Goal: Communication & Community: Answer question/provide support

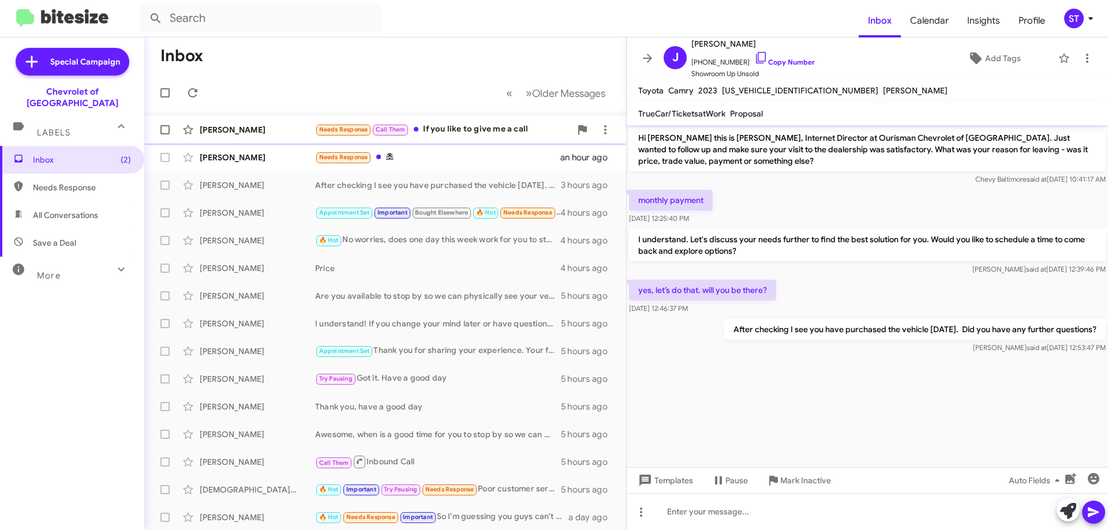
click at [458, 130] on div "Needs Response Call Them If you like to give me a call" at bounding box center [443, 129] width 256 height 13
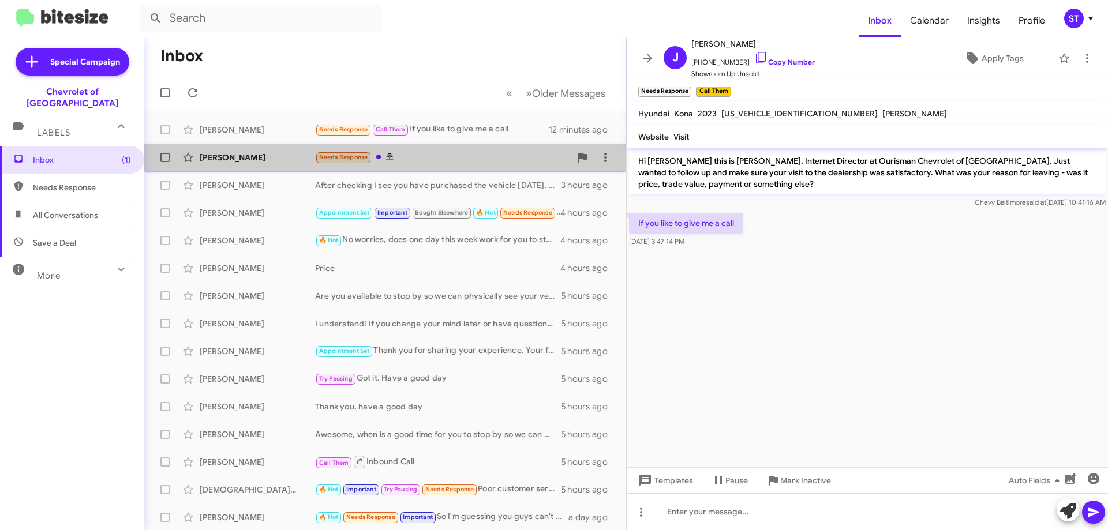
click at [387, 151] on div "Needs Response 초" at bounding box center [443, 157] width 256 height 13
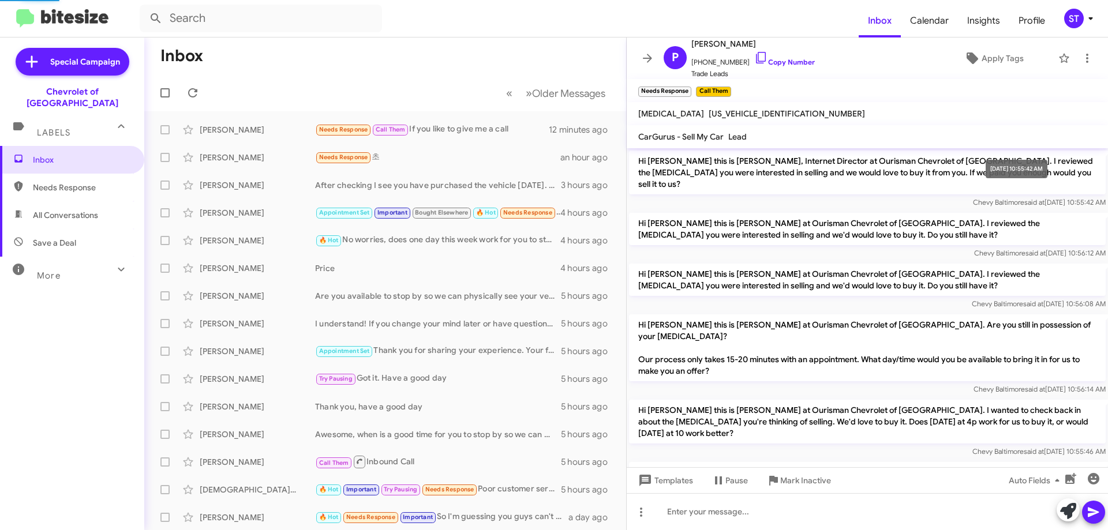
scroll to position [229, 0]
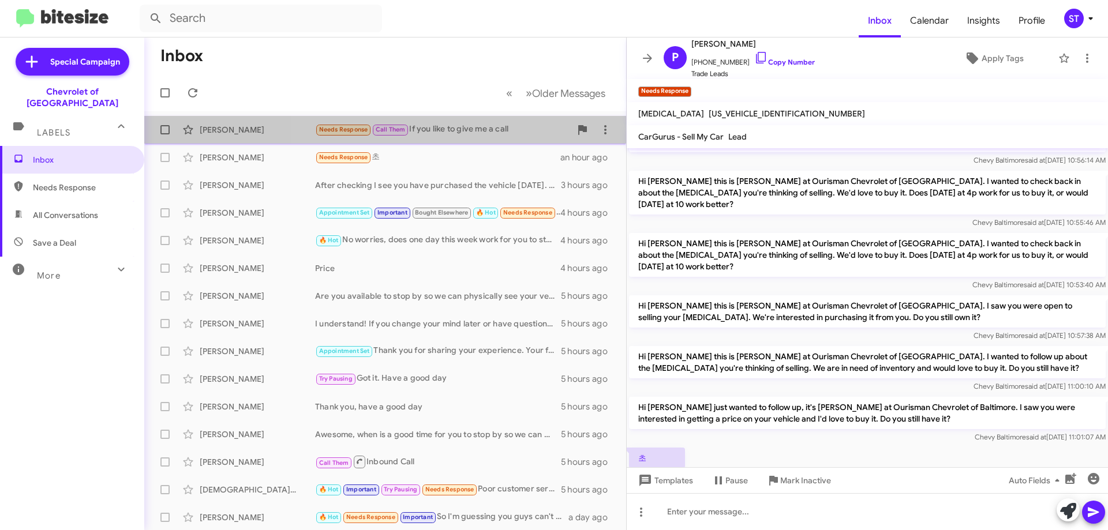
click at [470, 127] on div "Needs Response Call Them If you like to give me a call" at bounding box center [443, 129] width 256 height 13
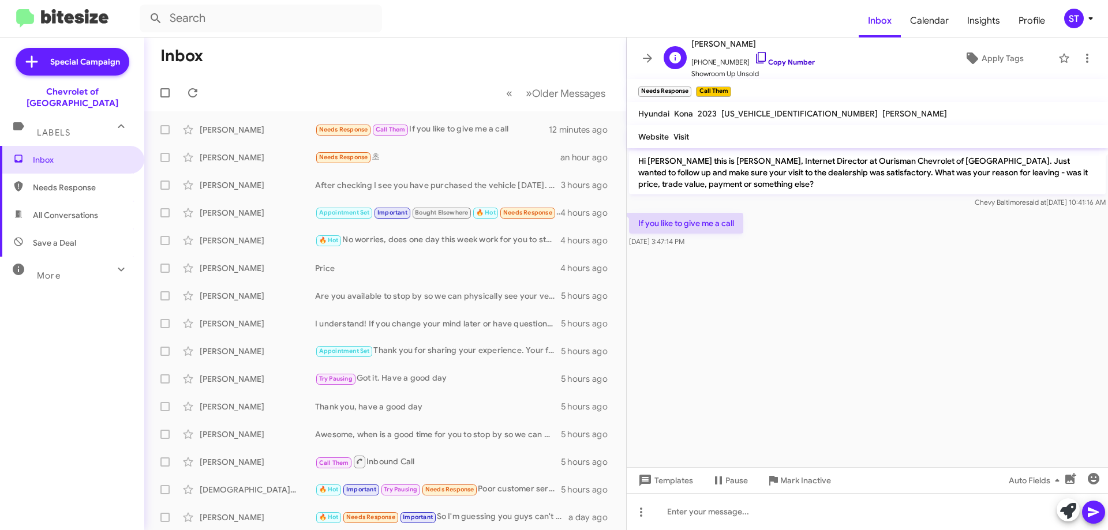
click at [754, 54] on icon at bounding box center [761, 58] width 14 height 14
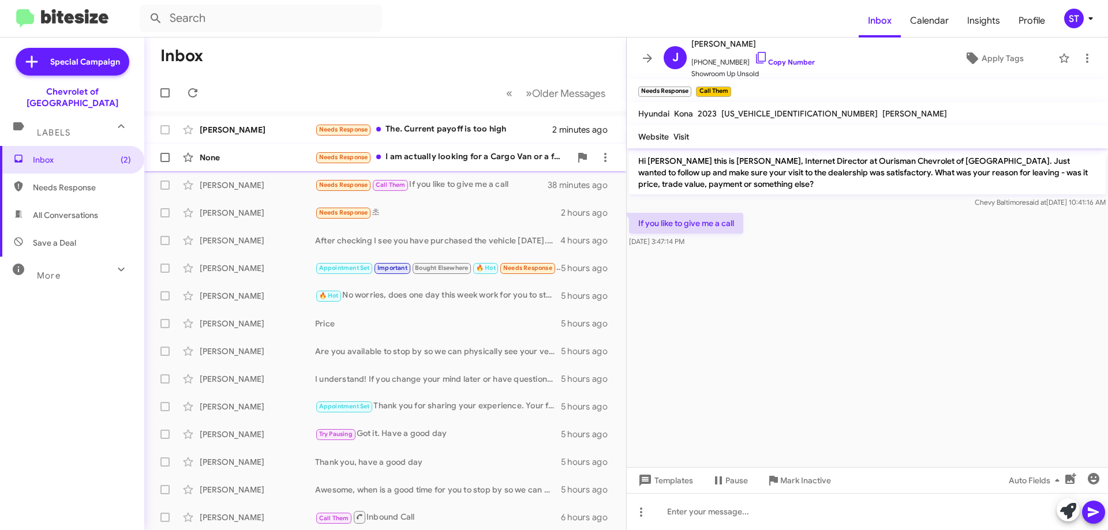
click at [482, 158] on div "Needs Response I am actually looking for a Cargo Van or a ford transit" at bounding box center [443, 157] width 256 height 13
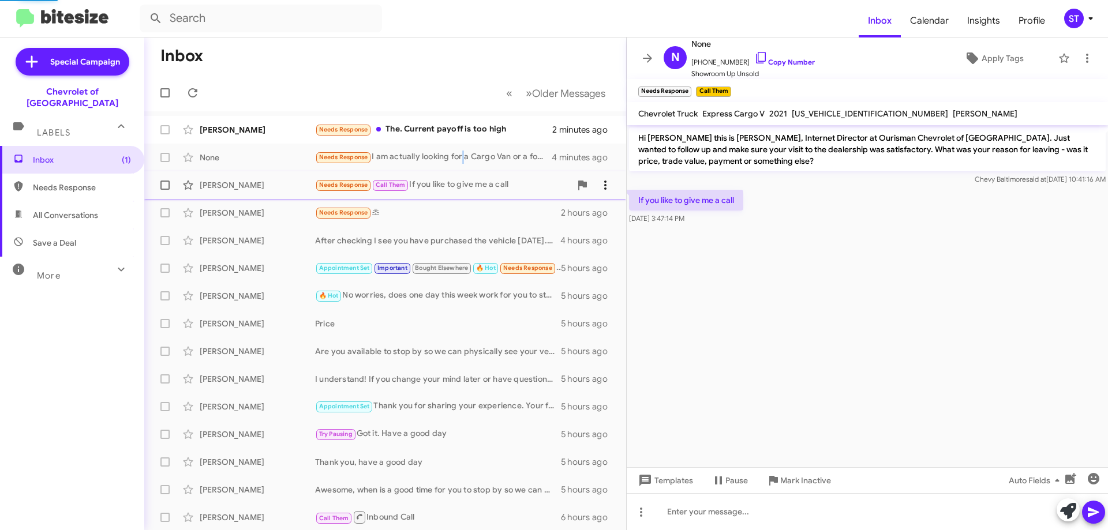
scroll to position [847, 0]
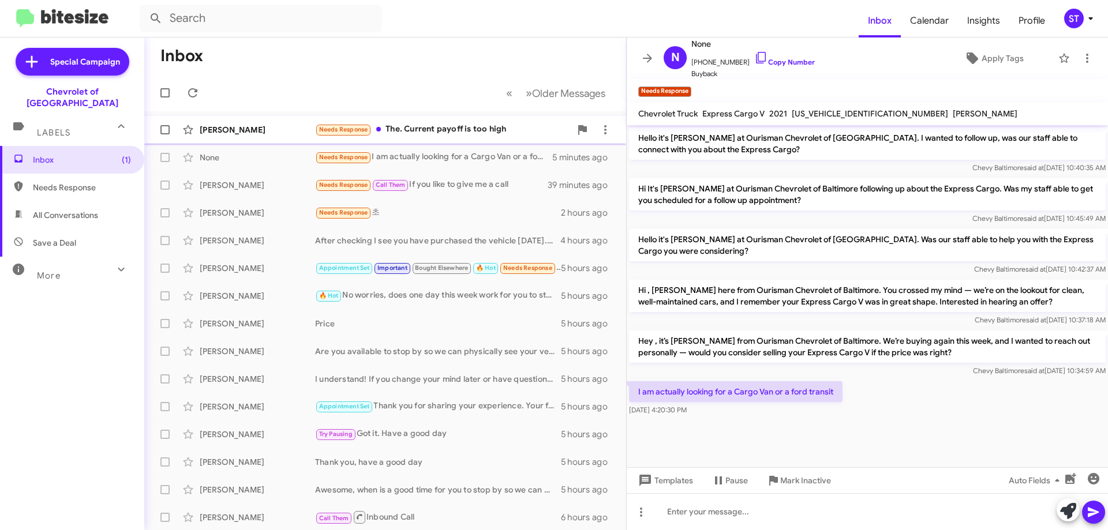
click at [437, 125] on div "Needs Response The. Current payoff is too high" at bounding box center [443, 129] width 256 height 13
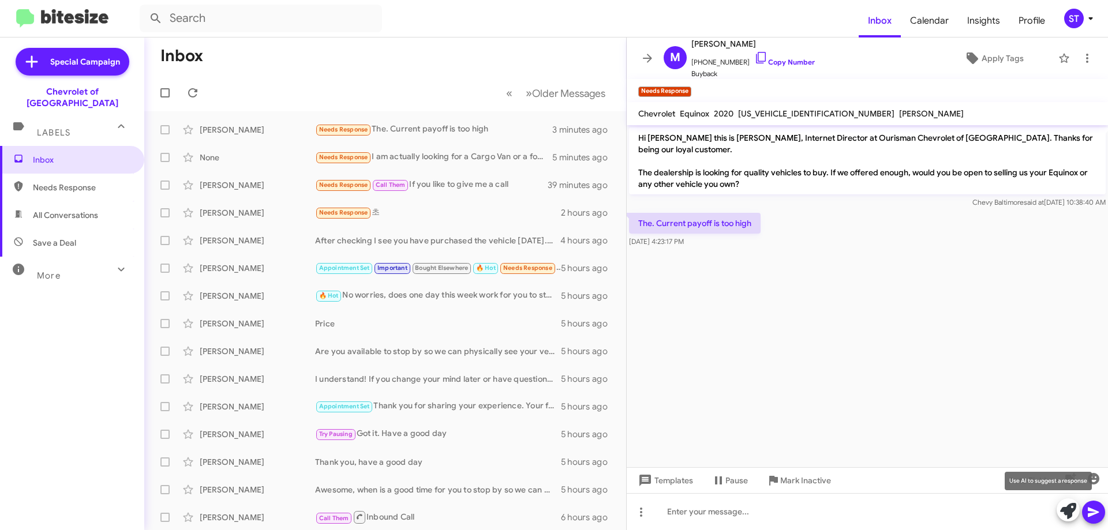
click at [1067, 510] on icon at bounding box center [1068, 511] width 16 height 16
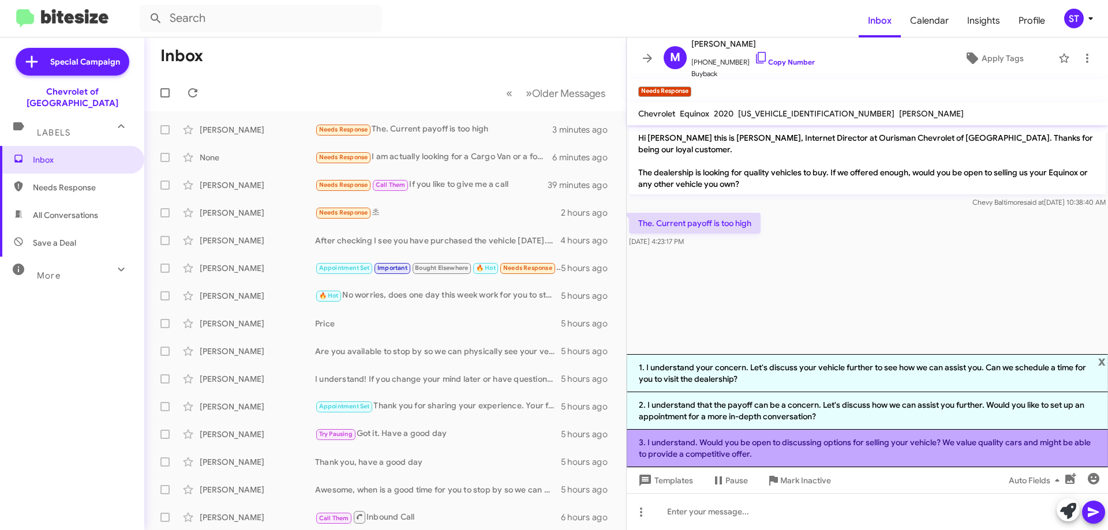
click at [778, 444] on li "3. I understand. Would you be open to discussing options for selling your vehic…" at bounding box center [867, 449] width 481 height 38
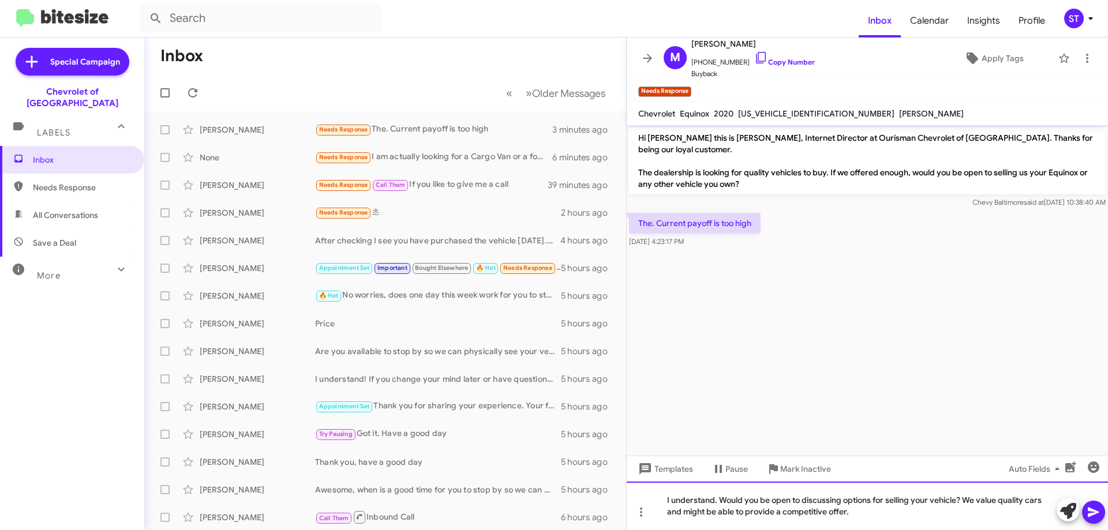
click at [865, 522] on div "I understand. Would you be open to discussing options for selling your vehicle?…" at bounding box center [867, 506] width 481 height 48
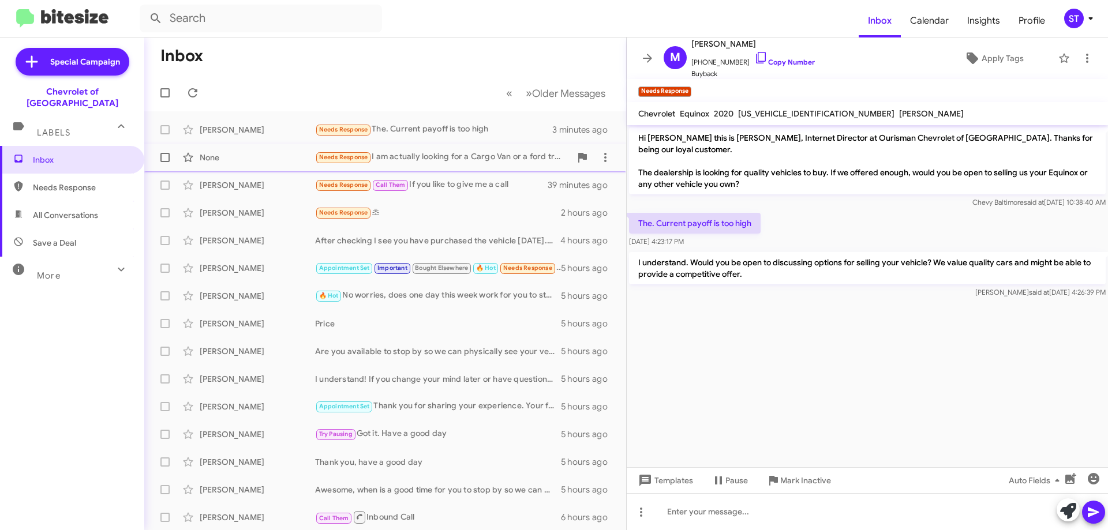
click at [411, 155] on div "Needs Response I am actually looking for a Cargo Van or a ford transit" at bounding box center [443, 157] width 256 height 13
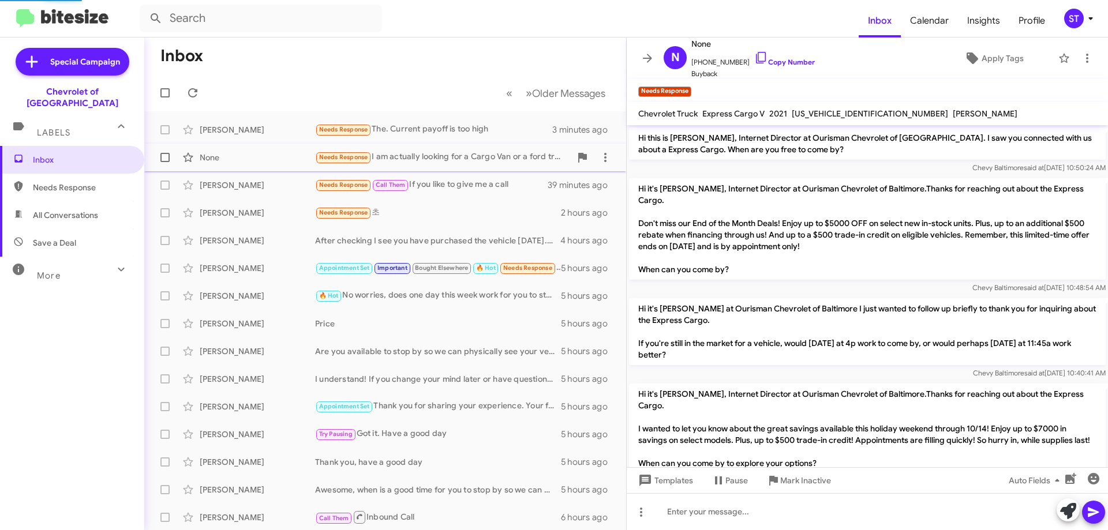
scroll to position [847, 0]
